Goal: Obtain resource: Download file/media

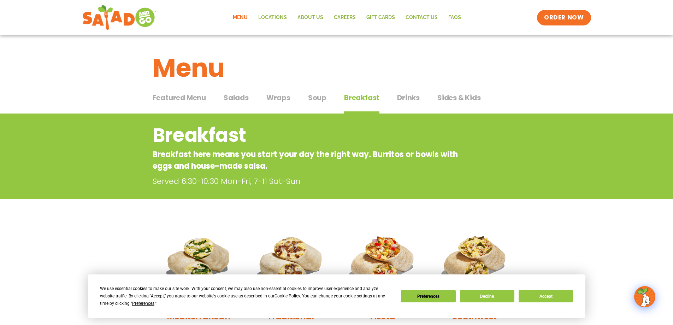
scroll to position [71, 0]
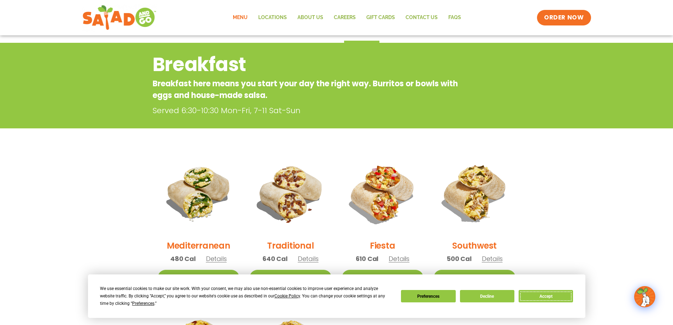
click at [557, 298] on button "Accept" at bounding box center [546, 296] width 54 height 12
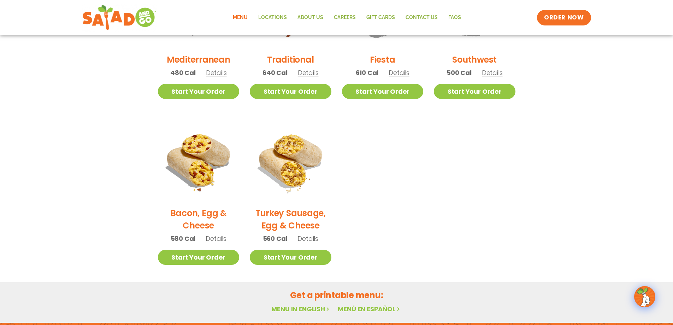
scroll to position [292, 0]
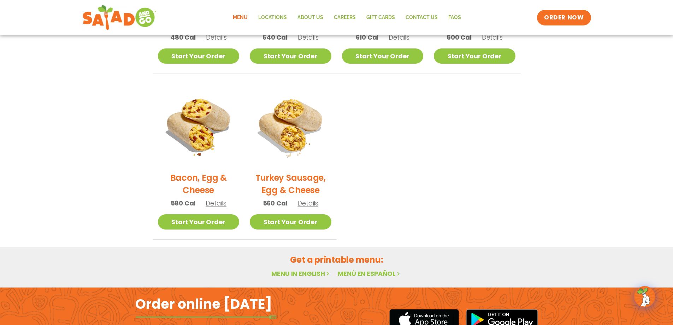
click at [312, 275] on link "Menu in English" at bounding box center [300, 273] width 59 height 9
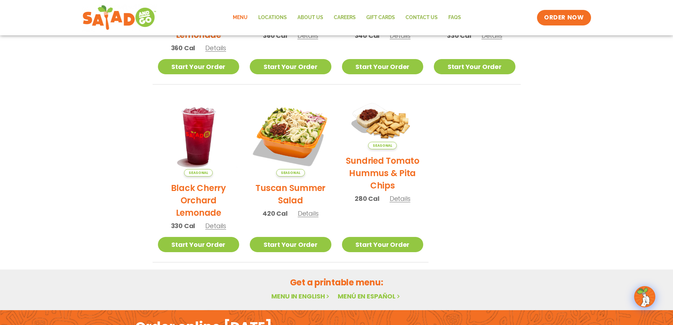
scroll to position [376, 0]
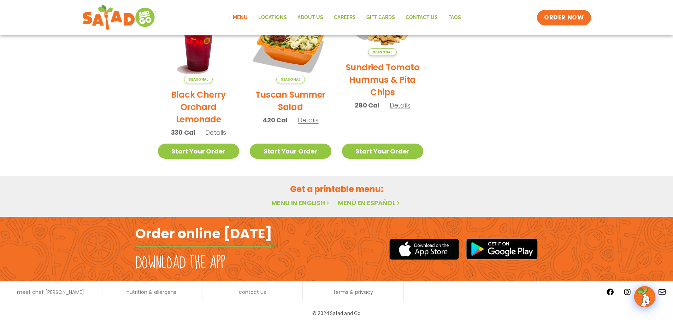
click at [301, 203] on link "Menu in English" at bounding box center [300, 202] width 59 height 9
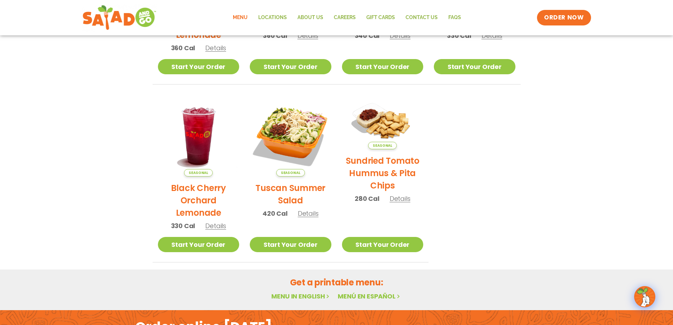
scroll to position [376, 0]
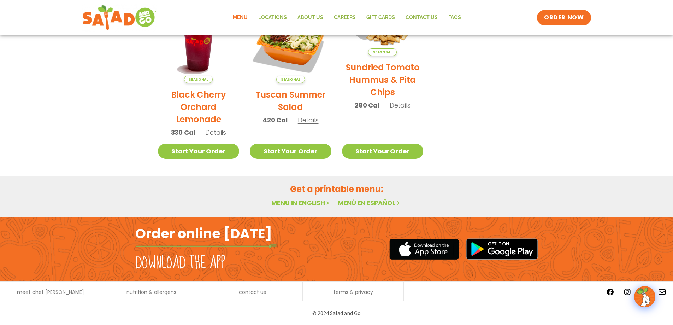
click at [373, 189] on h2 "Get a printable menu:" at bounding box center [337, 189] width 368 height 12
click at [306, 205] on link "Menu in English" at bounding box center [300, 202] width 59 height 9
